Goal: Transaction & Acquisition: Purchase product/service

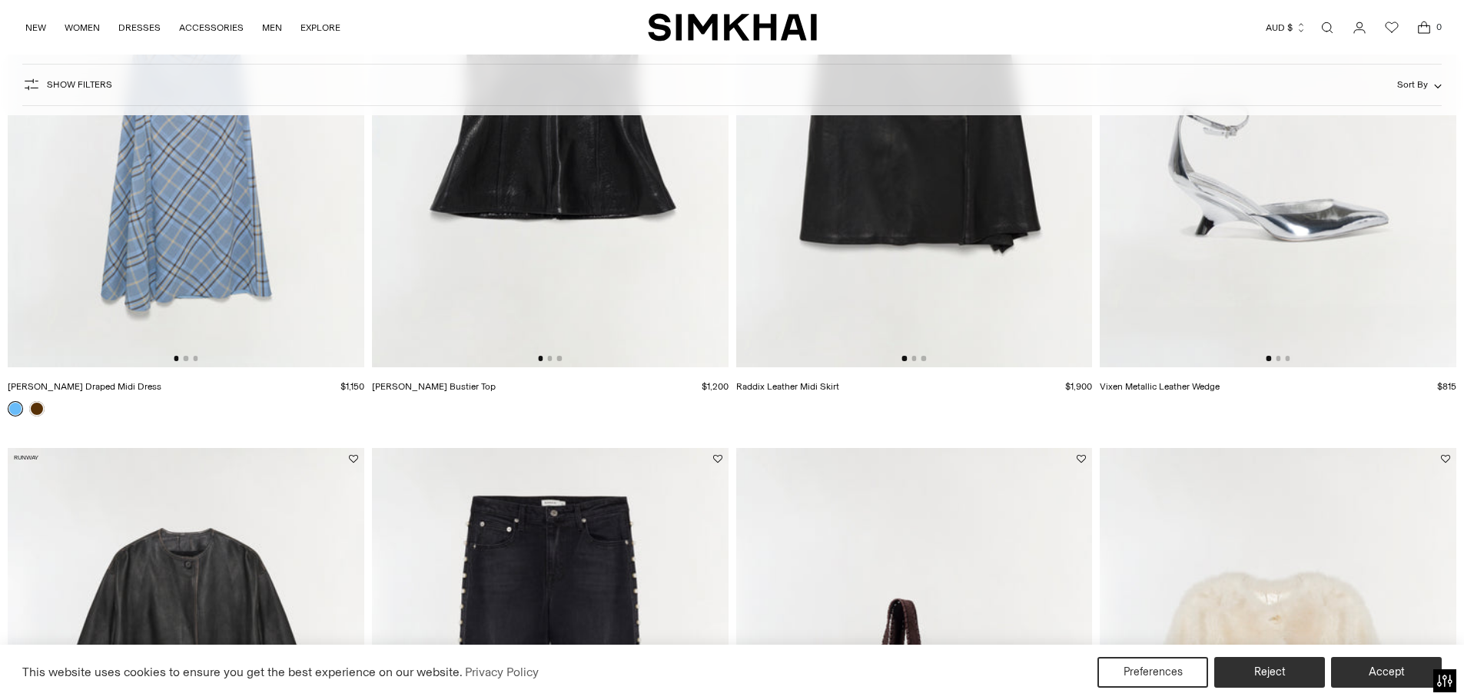
scroll to position [3842, 0]
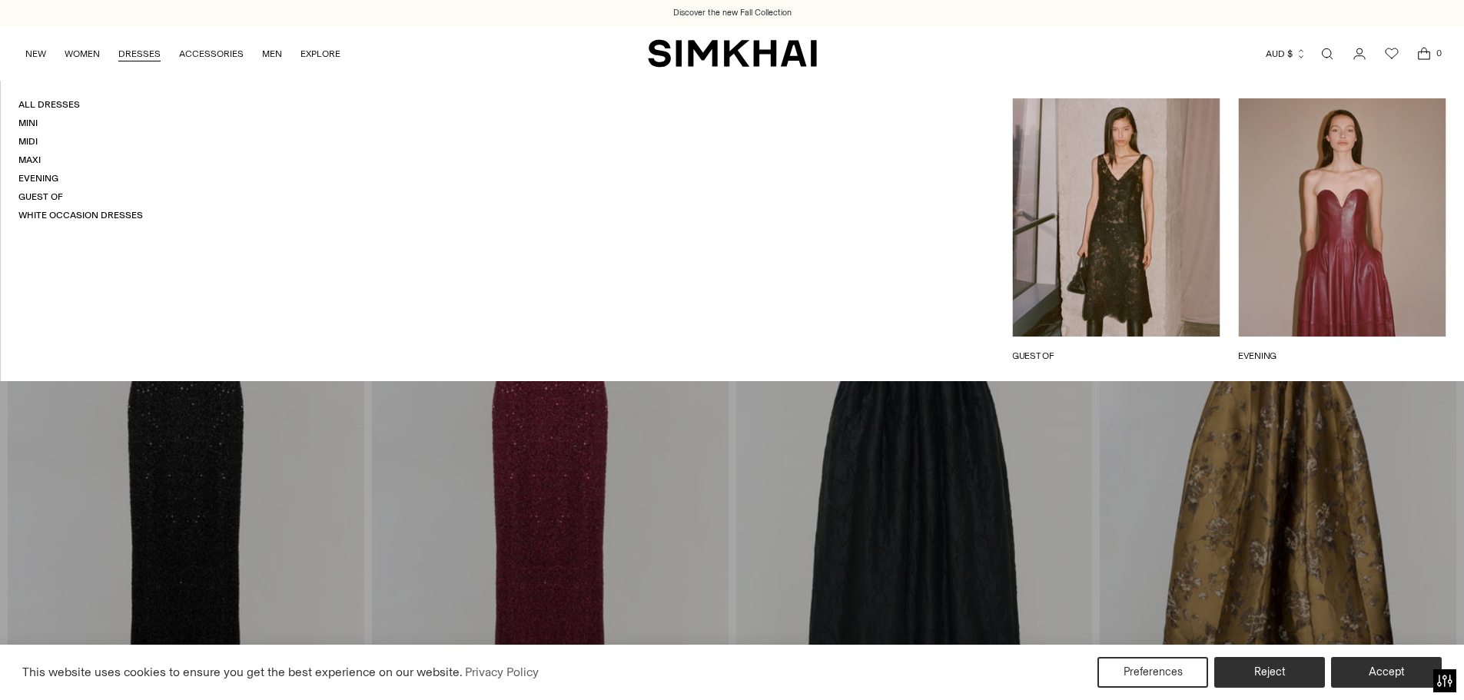
click at [30, 134] on ul "All Dresses Mini Midi Maxi Evening Guest Of White Occasion Dresses" at bounding box center [80, 160] width 124 height 124
click at [85, 215] on link "White Occasion Dresses" at bounding box center [80, 215] width 124 height 11
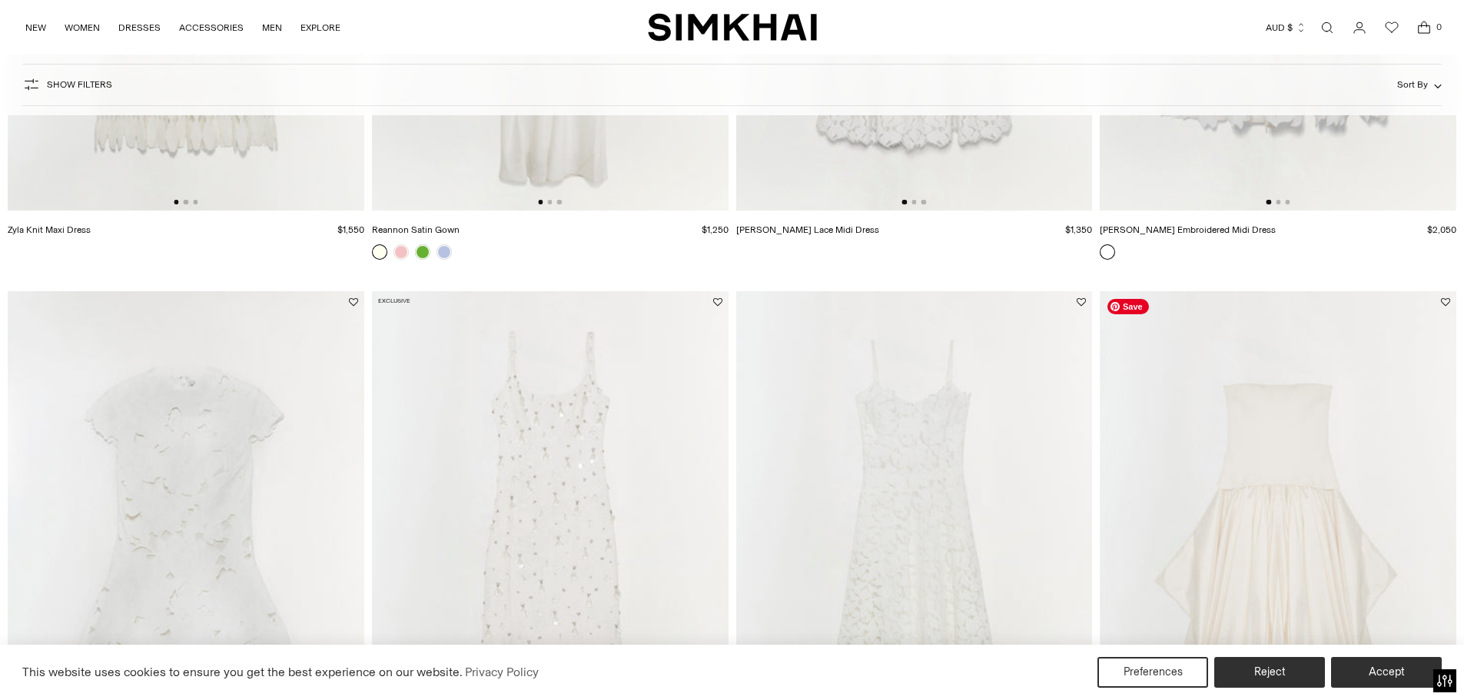
scroll to position [77, 0]
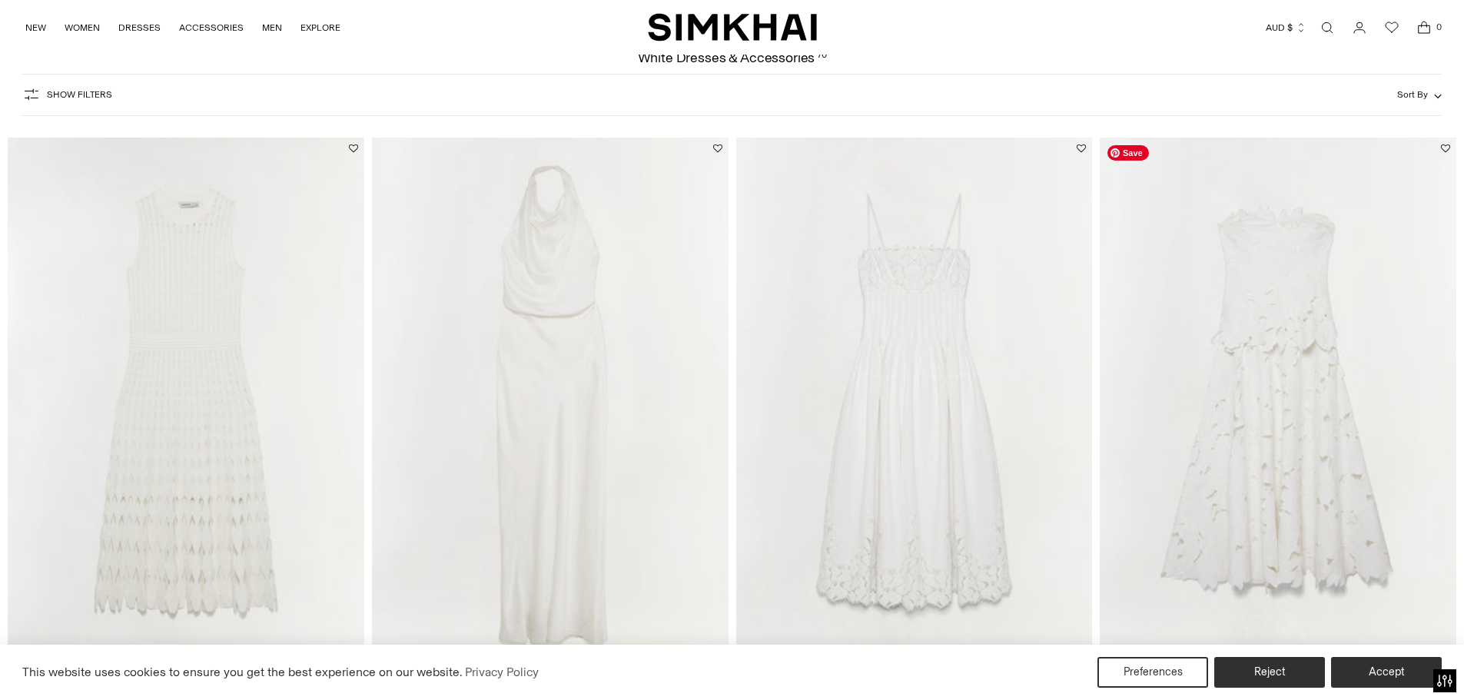
drag, startPoint x: 1304, startPoint y: 376, endPoint x: 1301, endPoint y: 320, distance: 55.4
click at [1301, 320] on img at bounding box center [1278, 405] width 357 height 535
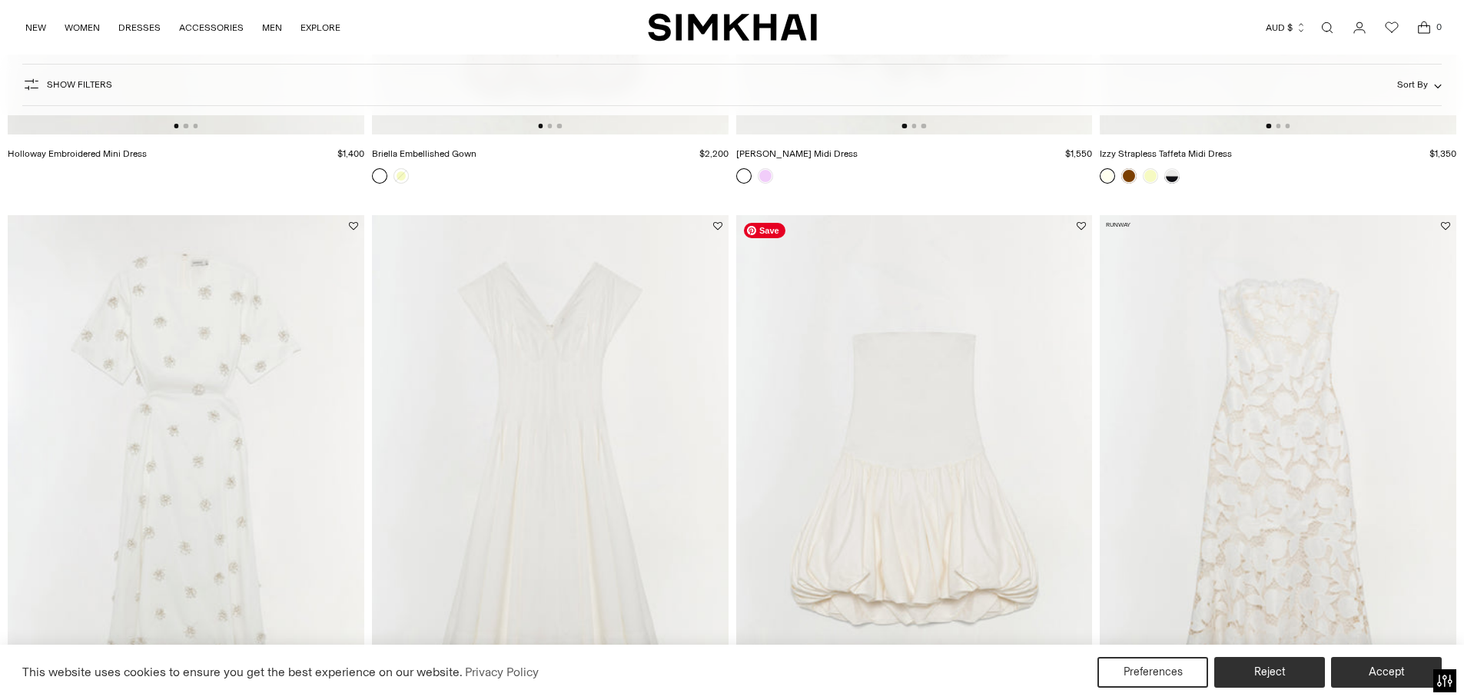
scroll to position [1460, 0]
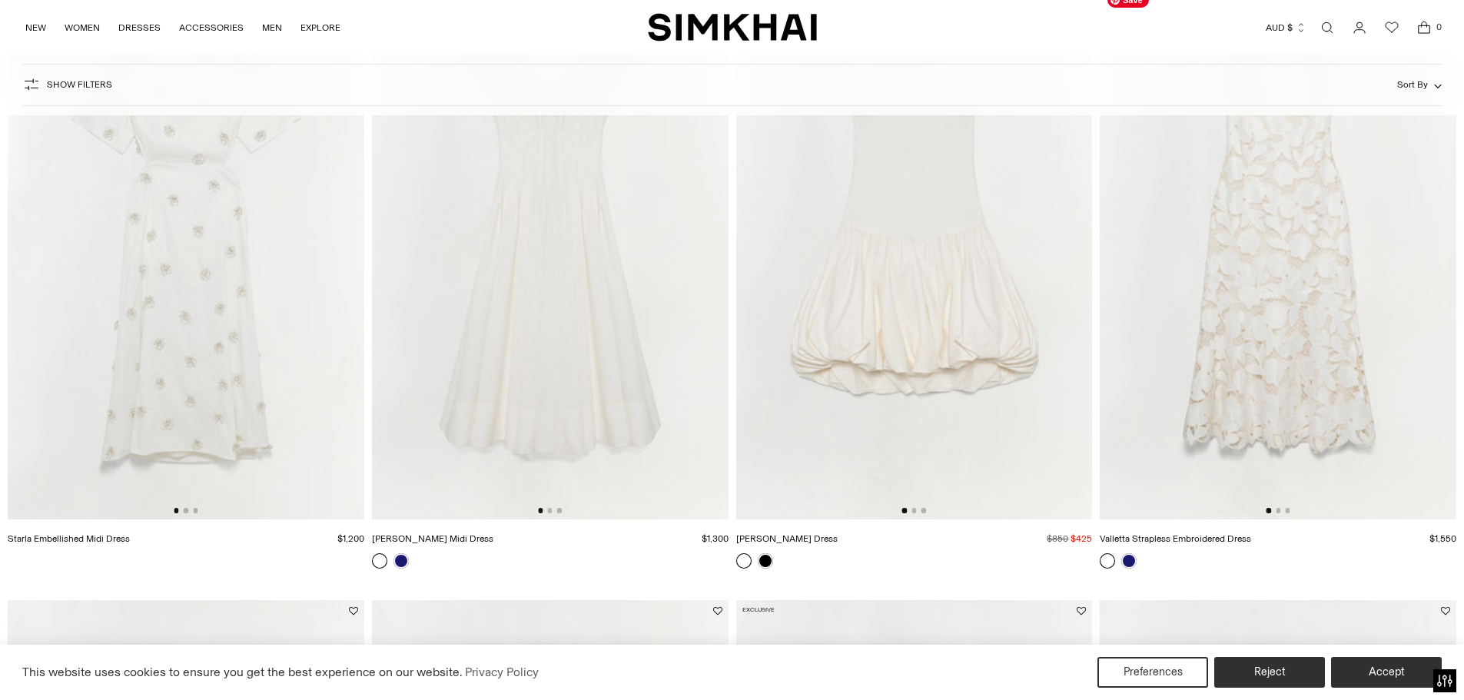
drag, startPoint x: 1252, startPoint y: 323, endPoint x: 1199, endPoint y: 286, distance: 64.6
click at [1199, 286] on img at bounding box center [1278, 252] width 357 height 535
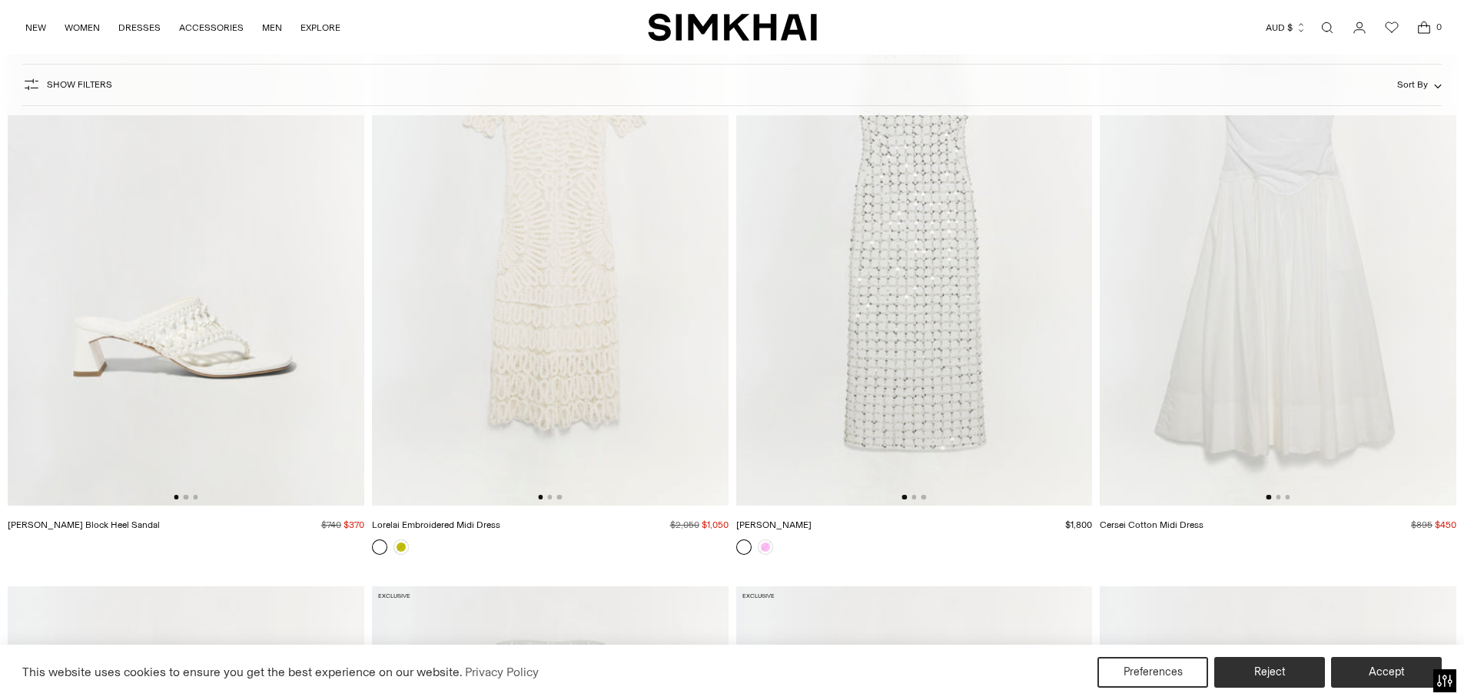
scroll to position [3842, 0]
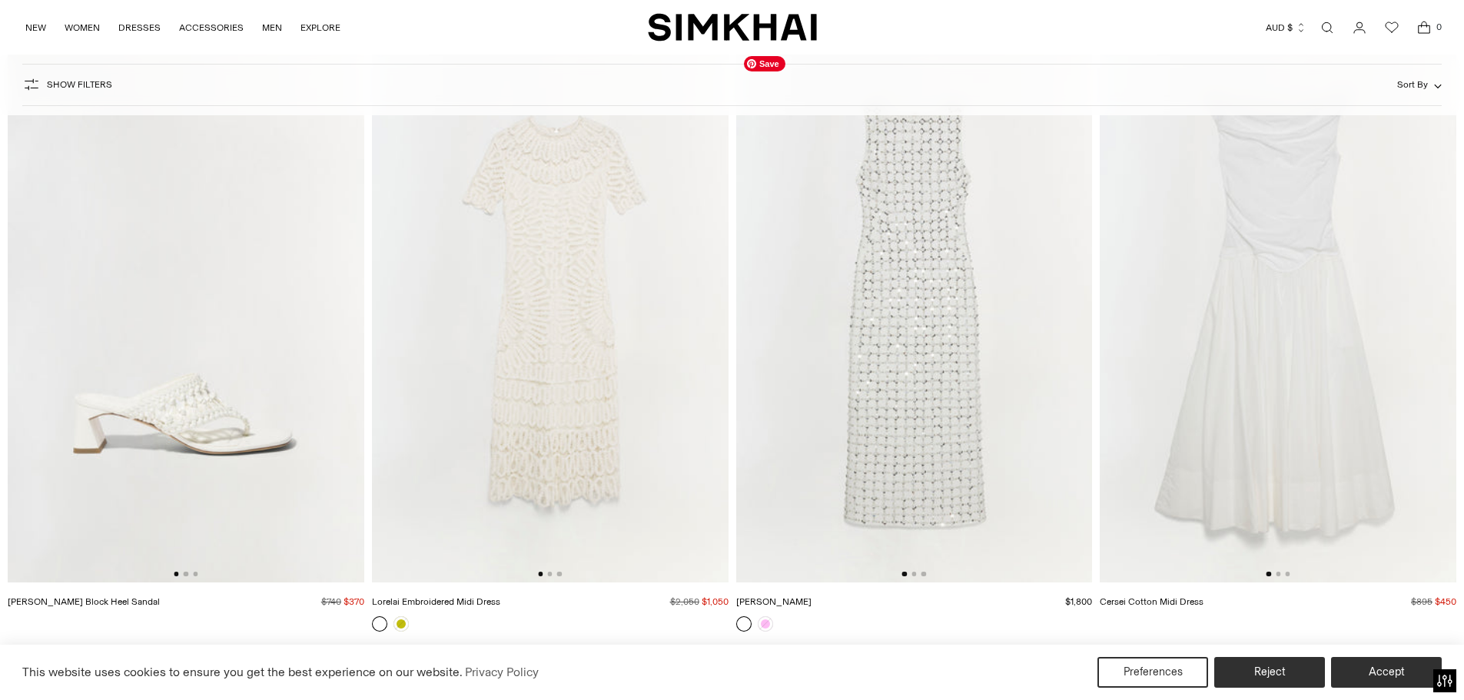
drag, startPoint x: 894, startPoint y: 373, endPoint x: 878, endPoint y: 296, distance: 78.7
click at [870, 296] on img at bounding box center [914, 315] width 357 height 535
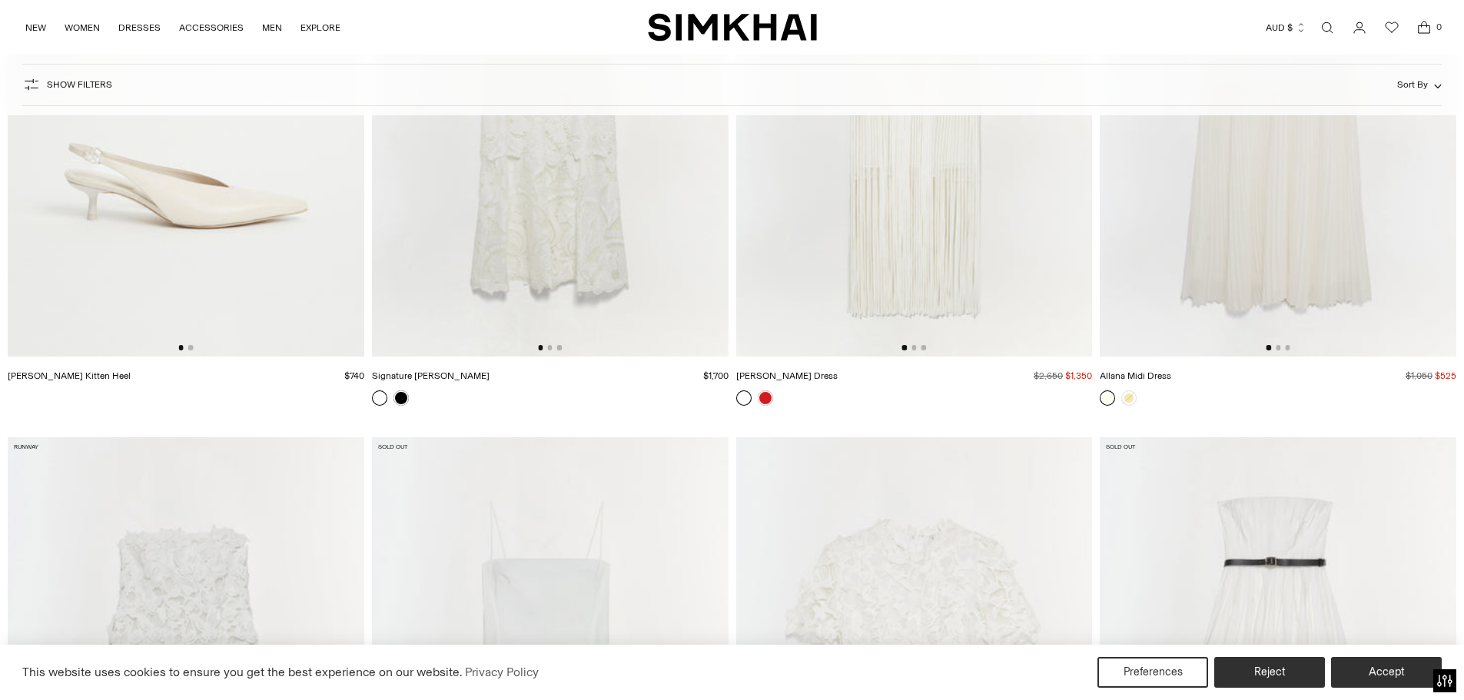
scroll to position [9989, 0]
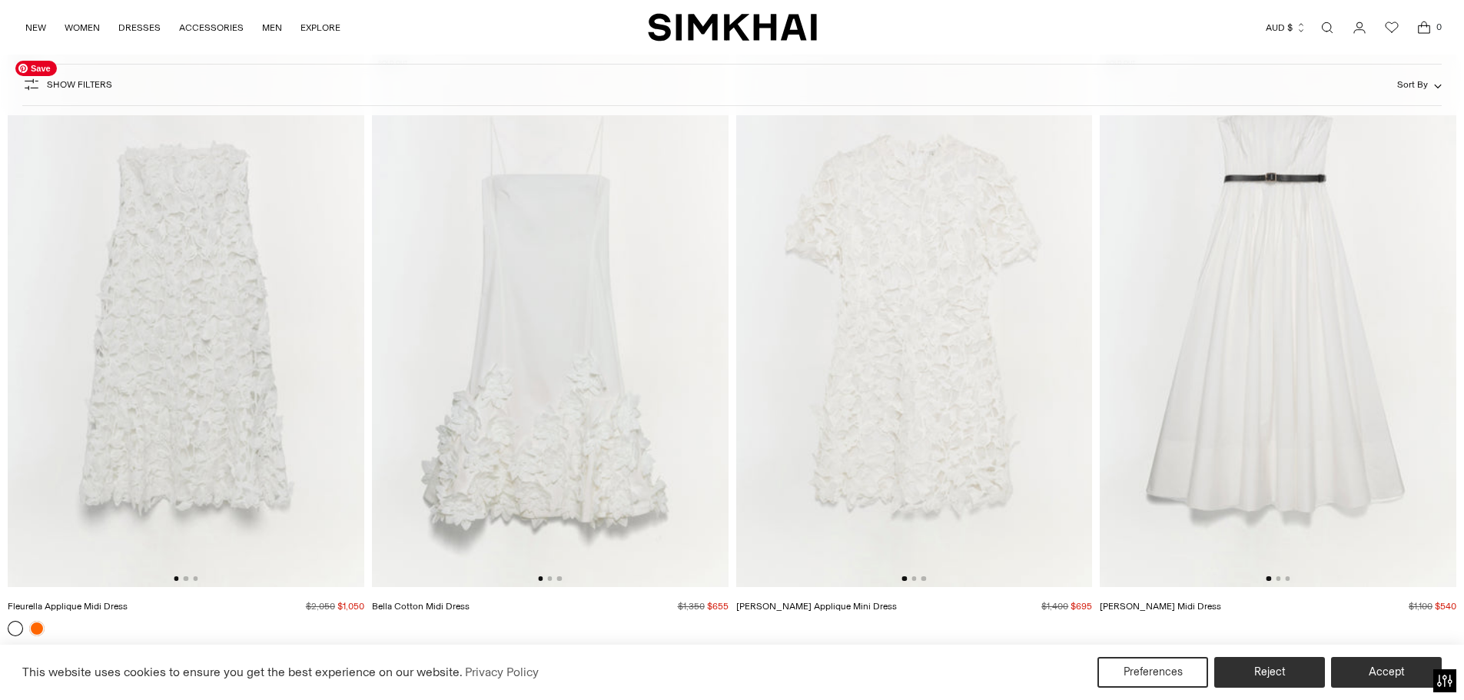
drag, startPoint x: 250, startPoint y: 330, endPoint x: 207, endPoint y: 260, distance: 82.8
click at [207, 260] on img at bounding box center [186, 320] width 357 height 535
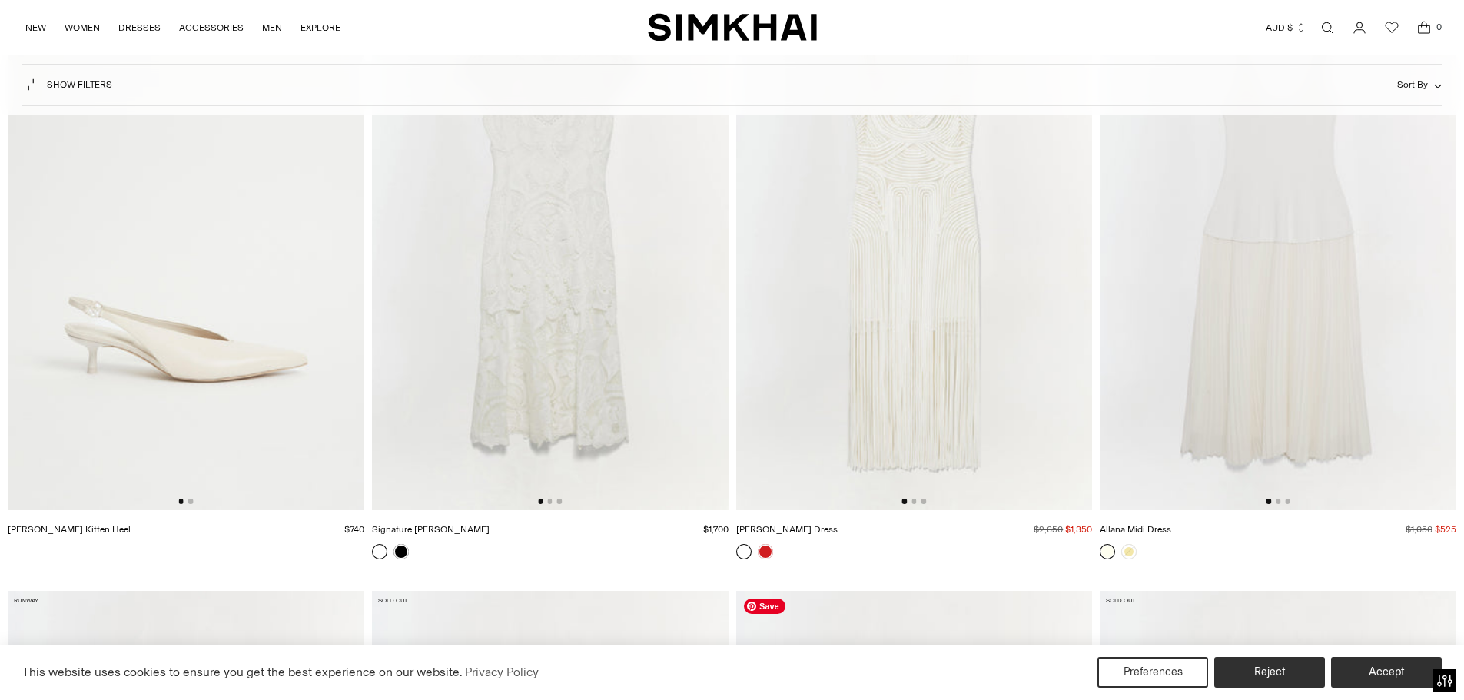
scroll to position [9375, 0]
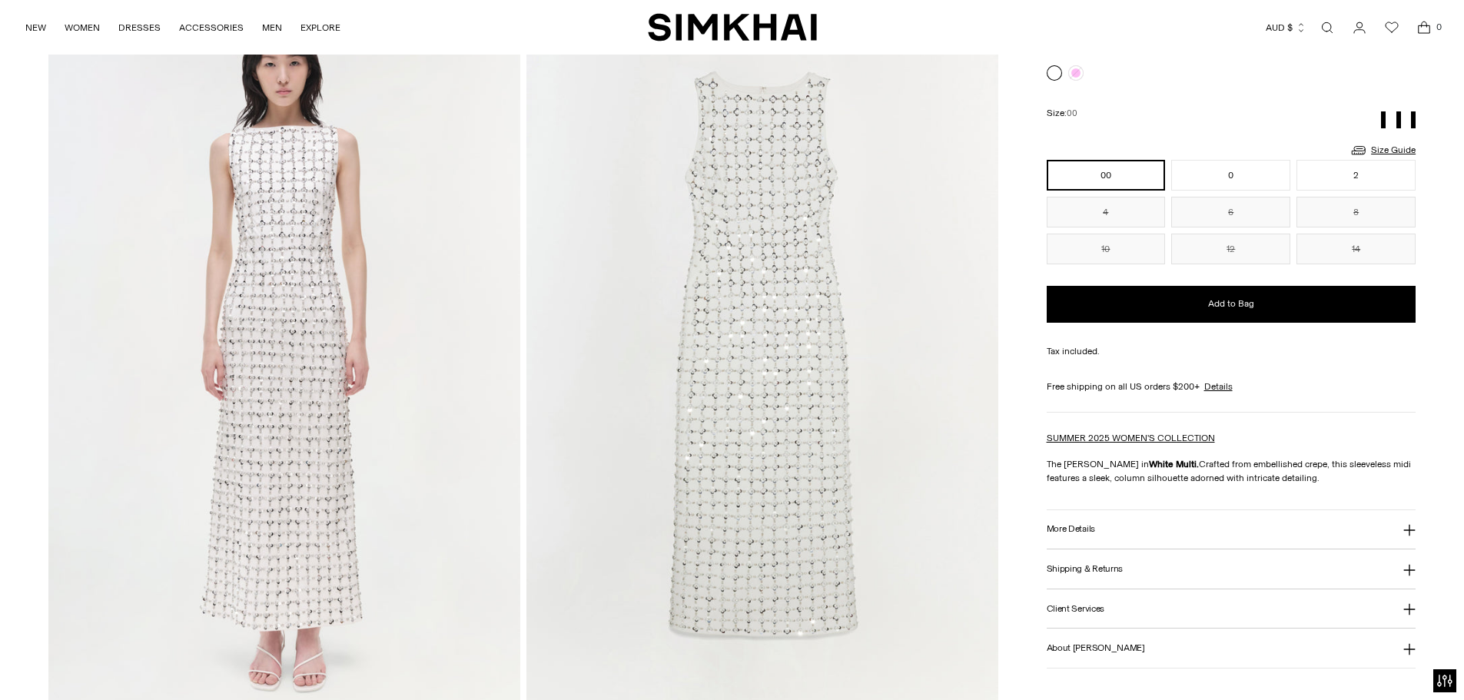
scroll to position [1601, 0]
